Goal: Find contact information: Find contact information

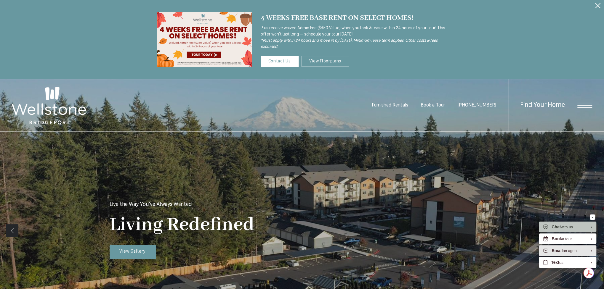
click at [564, 250] on div "Email an agent" at bounding box center [564, 251] width 26 height 6
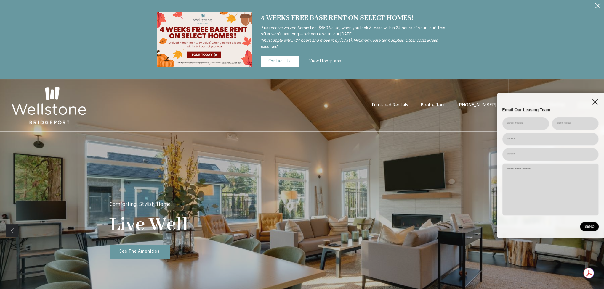
click at [593, 102] on icon "EliseAI Widget" at bounding box center [594, 101] width 5 height 5
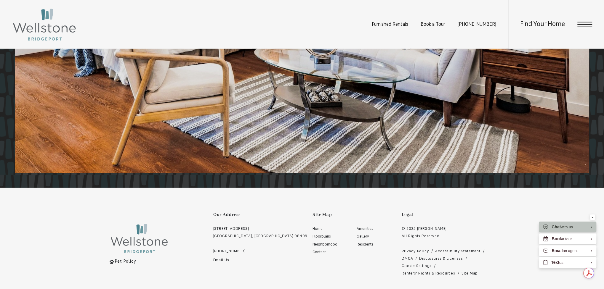
scroll to position [1439, 0]
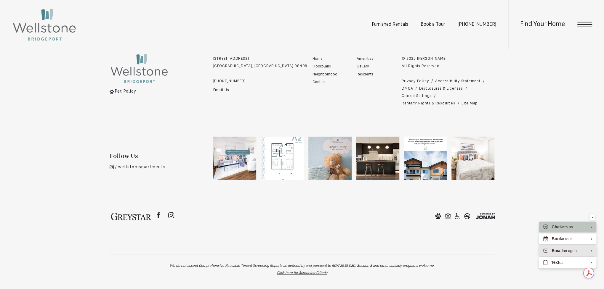
click at [568, 251] on div "Email an agent" at bounding box center [564, 251] width 26 height 6
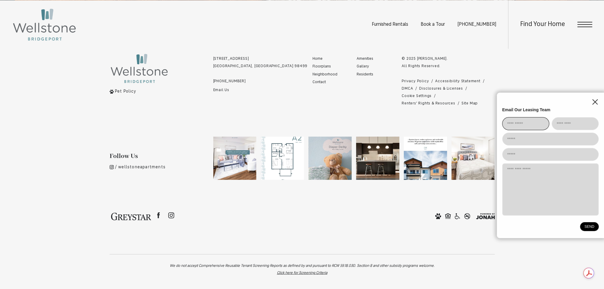
click at [522, 123] on input "EliseAI Widget" at bounding box center [525, 123] width 47 height 13
type input "*******"
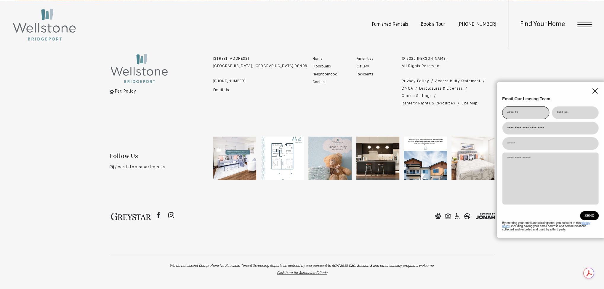
type input "**********"
type textarea "*"
type textarea "******"
click at [592, 90] on icon "EliseAI Widget" at bounding box center [595, 91] width 6 height 6
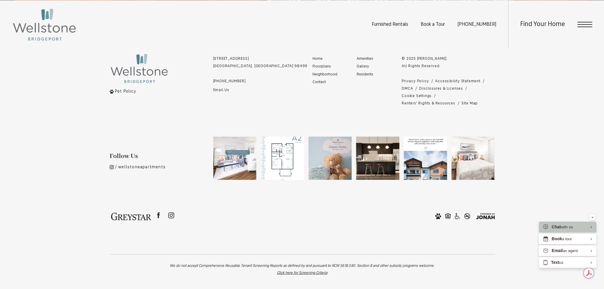
click at [187, 39] on div "Furnished Rentals Book a Tour [PHONE_NUMBER] Find Your Home" at bounding box center [302, 24] width 604 height 49
click at [223, 90] on link "Email Us" at bounding box center [260, 89] width 94 height 7
click at [218, 87] on link "Email Us" at bounding box center [260, 89] width 94 height 7
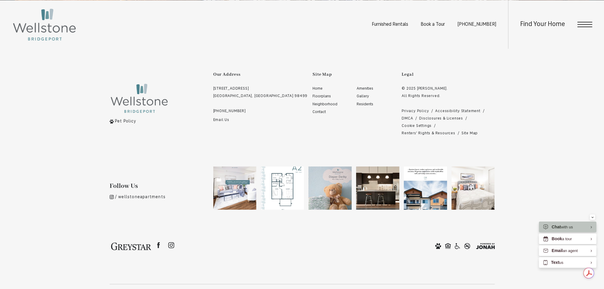
scroll to position [1380, 0]
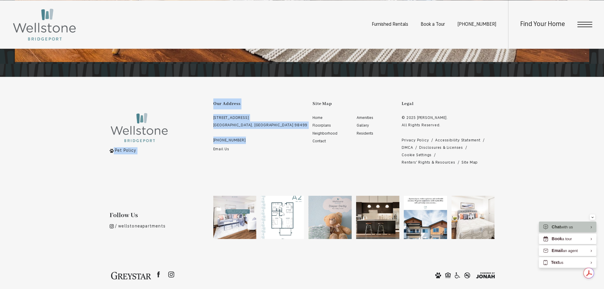
drag, startPoint x: 205, startPoint y: 138, endPoint x: 251, endPoint y: 137, distance: 46.2
click at [251, 137] on div "Pet Policy Our Address [STREET_ADDRESS] [PHONE_NUMBER] Email Us Site Map Home A…" at bounding box center [302, 133] width 385 height 68
click at [250, 138] on link "[PHONE_NUMBER]" at bounding box center [260, 140] width 94 height 7
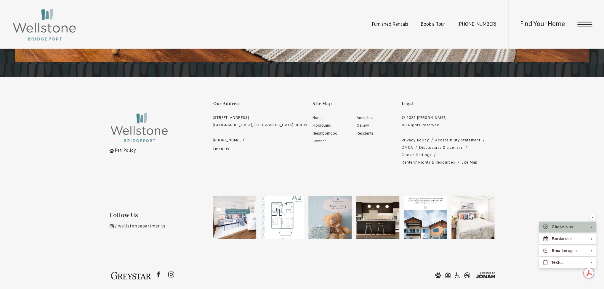
click at [189, 172] on footer "Pet Policy Our Address [STREET_ADDRESS] [PHONE_NUMBER] Email Us Site Map Home A…" at bounding box center [302, 191] width 385 height 228
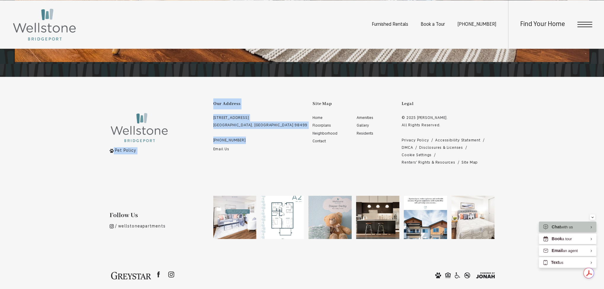
drag, startPoint x: 207, startPoint y: 139, endPoint x: 245, endPoint y: 138, distance: 37.3
click at [245, 138] on div "Pet Policy Our Address [STREET_ADDRESS] [PHONE_NUMBER] Email Us Site Map Home A…" at bounding box center [302, 133] width 385 height 68
copy div "Pet Policy Our Address [STREET_ADDRESS] [PHONE_NUMBER]"
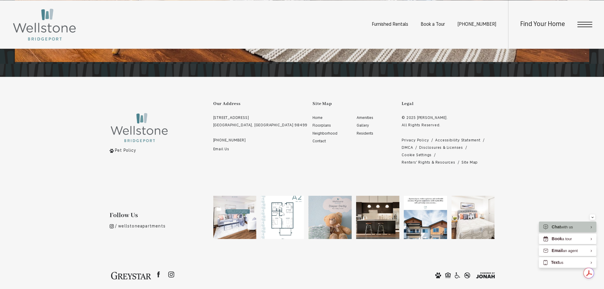
drag, startPoint x: 212, startPoint y: 176, endPoint x: 217, endPoint y: 172, distance: 6.3
click at [212, 176] on footer "Pet Policy Our Address [STREET_ADDRESS] [PHONE_NUMBER] Email Us Site Map Home A…" at bounding box center [302, 191] width 385 height 228
drag, startPoint x: 223, startPoint y: 139, endPoint x: 171, endPoint y: 178, distance: 65.1
click at [167, 185] on footer "Pet Policy Our Address [STREET_ADDRESS] [PHONE_NUMBER] Email Us Site Map Home A…" at bounding box center [302, 191] width 385 height 228
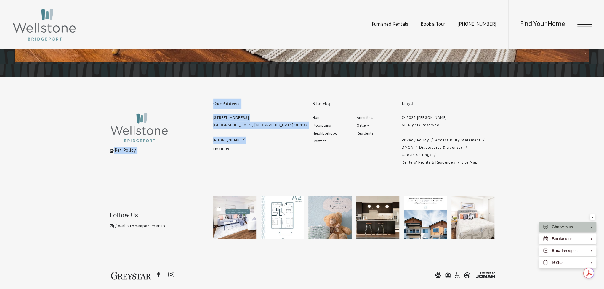
drag, startPoint x: 209, startPoint y: 139, endPoint x: 246, endPoint y: 141, distance: 37.0
click at [246, 141] on div "Pet Policy Our Address [STREET_ADDRESS] [PHONE_NUMBER] Email Us Site Map Home A…" at bounding box center [302, 133] width 385 height 68
copy div "Pet Policy Our Address [STREET_ADDRESS] [PHONE_NUMBER]"
